Goal: Task Accomplishment & Management: Use online tool/utility

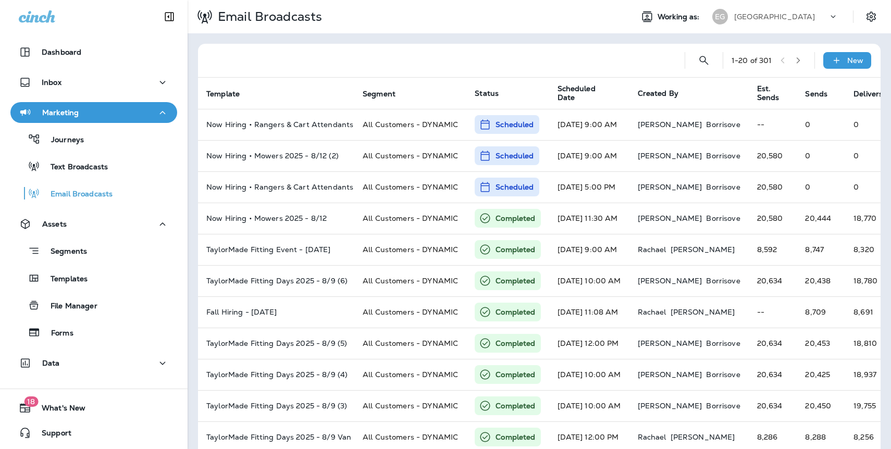
click at [778, 14] on p "[GEOGRAPHIC_DATA]" at bounding box center [774, 17] width 81 height 8
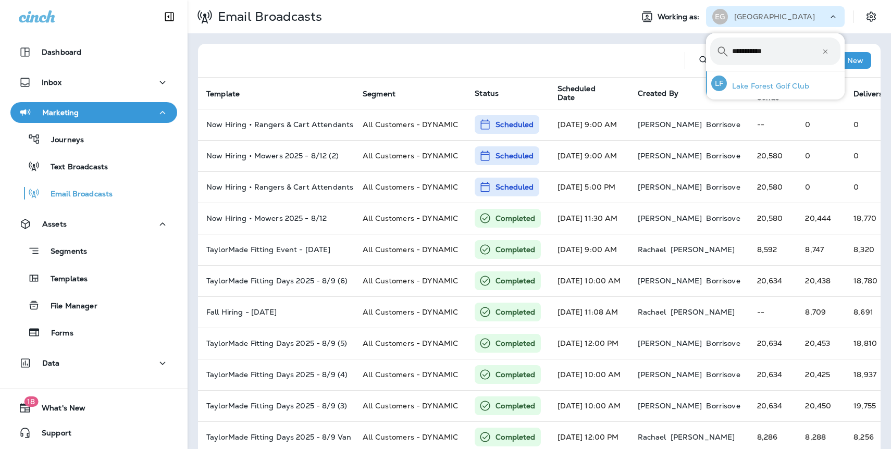
type input "**********"
click at [762, 87] on p "Lake Forest Golf Club" at bounding box center [768, 86] width 82 height 8
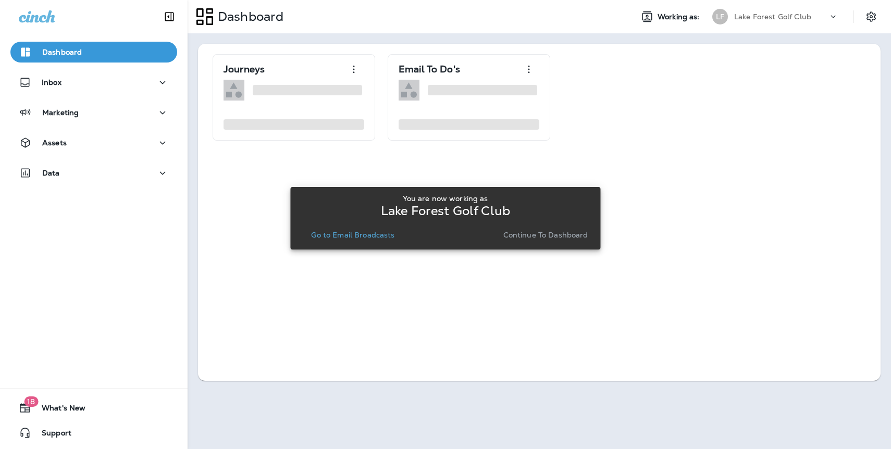
click at [554, 234] on p "Continue to Dashboard" at bounding box center [545, 235] width 85 height 8
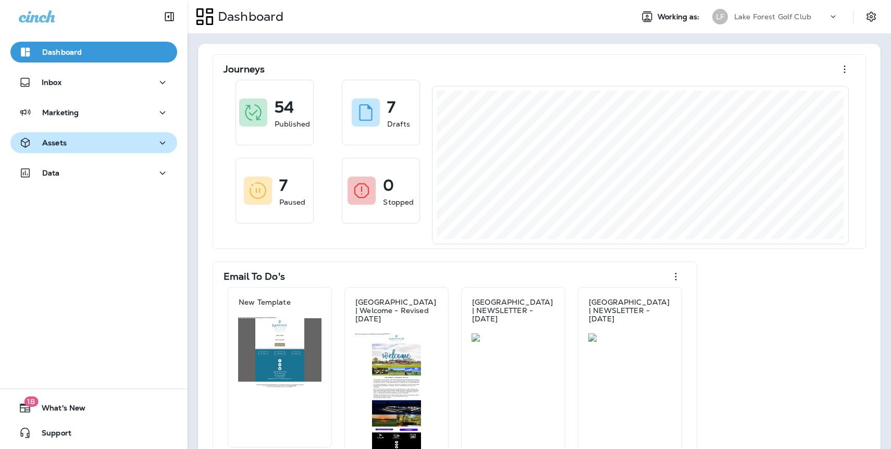
click at [64, 150] on button "Assets" at bounding box center [93, 142] width 167 height 21
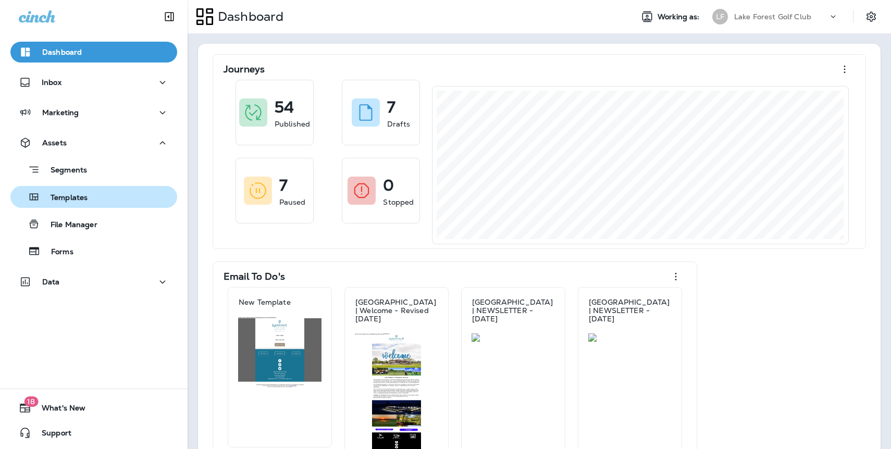
click at [72, 197] on p "Templates" at bounding box center [63, 198] width 47 height 10
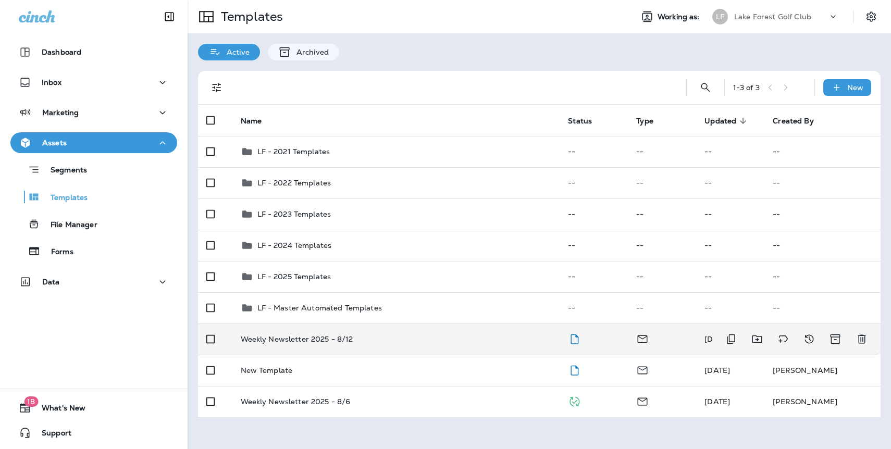
click at [319, 340] on p "Weekly Newsletter 2025 - 8/12" at bounding box center [297, 339] width 113 height 8
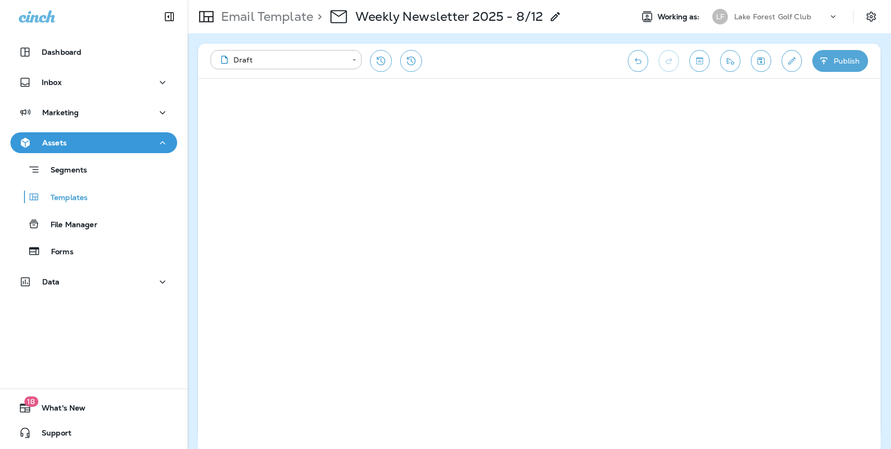
click at [759, 63] on icon "Save" at bounding box center [760, 61] width 11 height 10
click at [762, 60] on icon "Save" at bounding box center [760, 61] width 11 height 10
click at [758, 61] on icon "Save" at bounding box center [760, 61] width 11 height 10
click at [561, 68] on div "**********" at bounding box center [413, 61] width 407 height 22
